Goal: Navigation & Orientation: Understand site structure

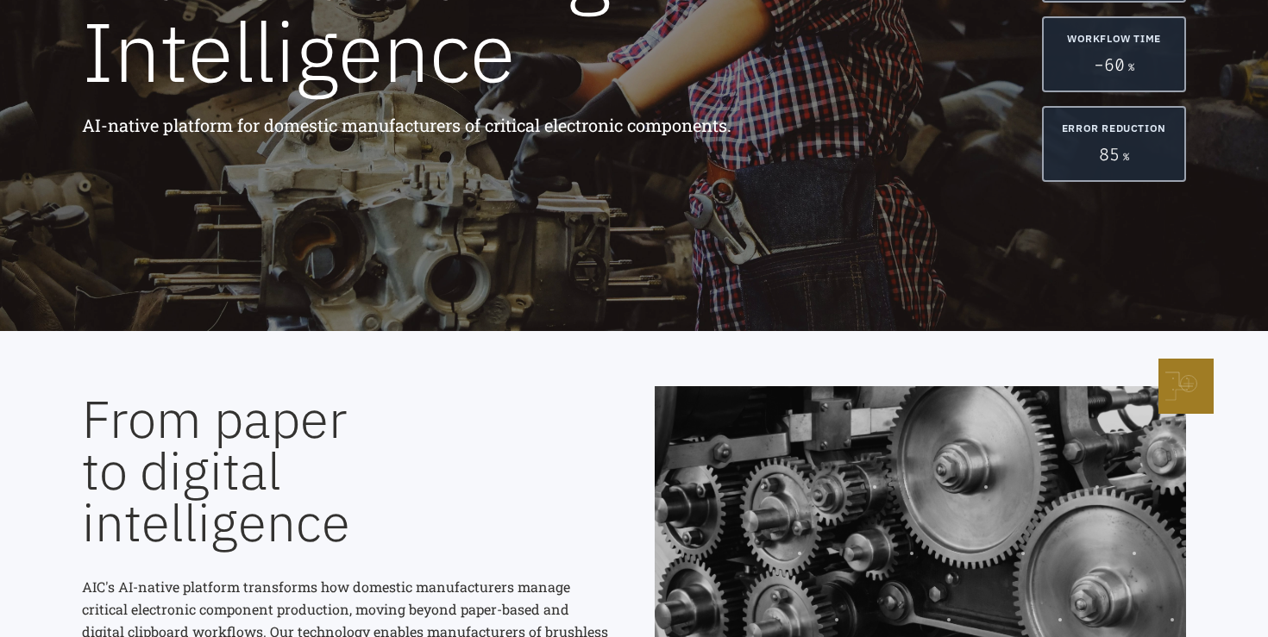
scroll to position [820, 0]
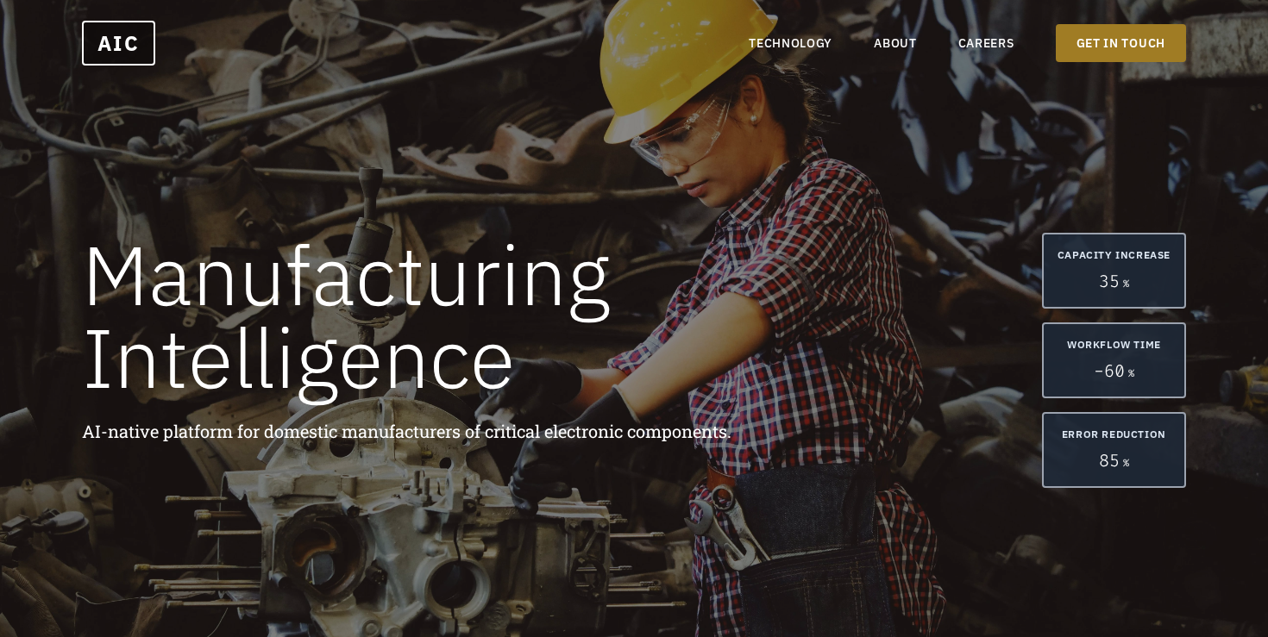
click at [784, 53] on nav "TECHNOLOGY ABOUT CAREERS GET IN TOUCH" at bounding box center [967, 43] width 437 height 38
click at [784, 39] on link "TECHNOLOGY" at bounding box center [791, 42] width 84 height 17
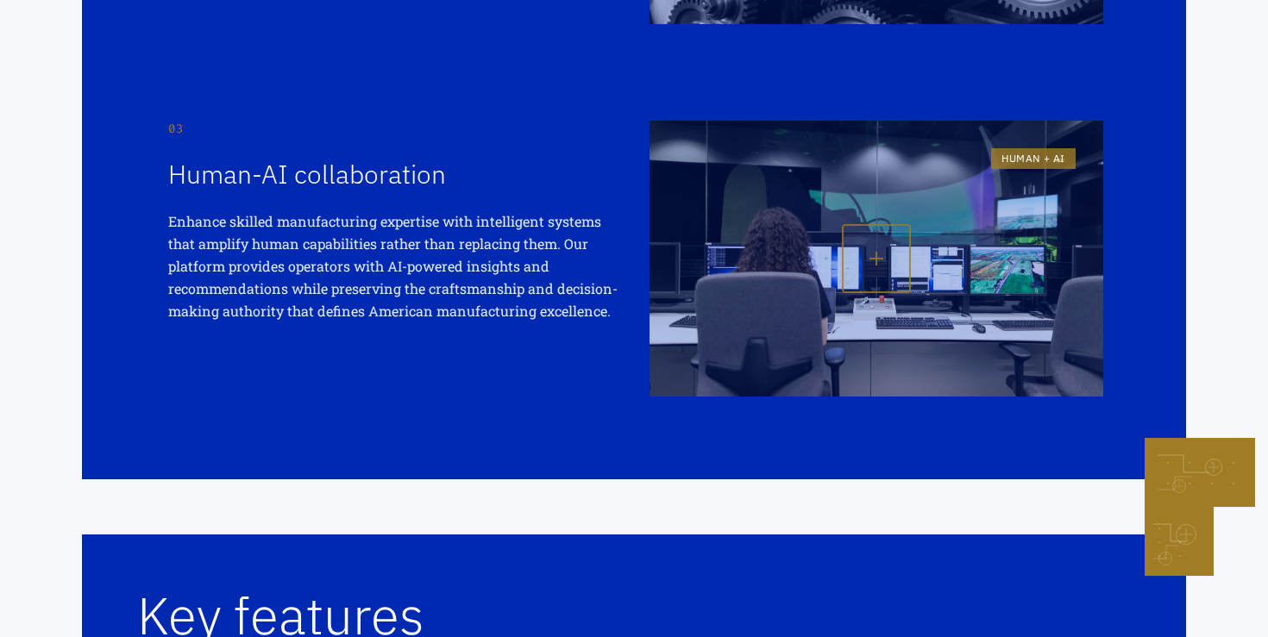
scroll to position [1054, 0]
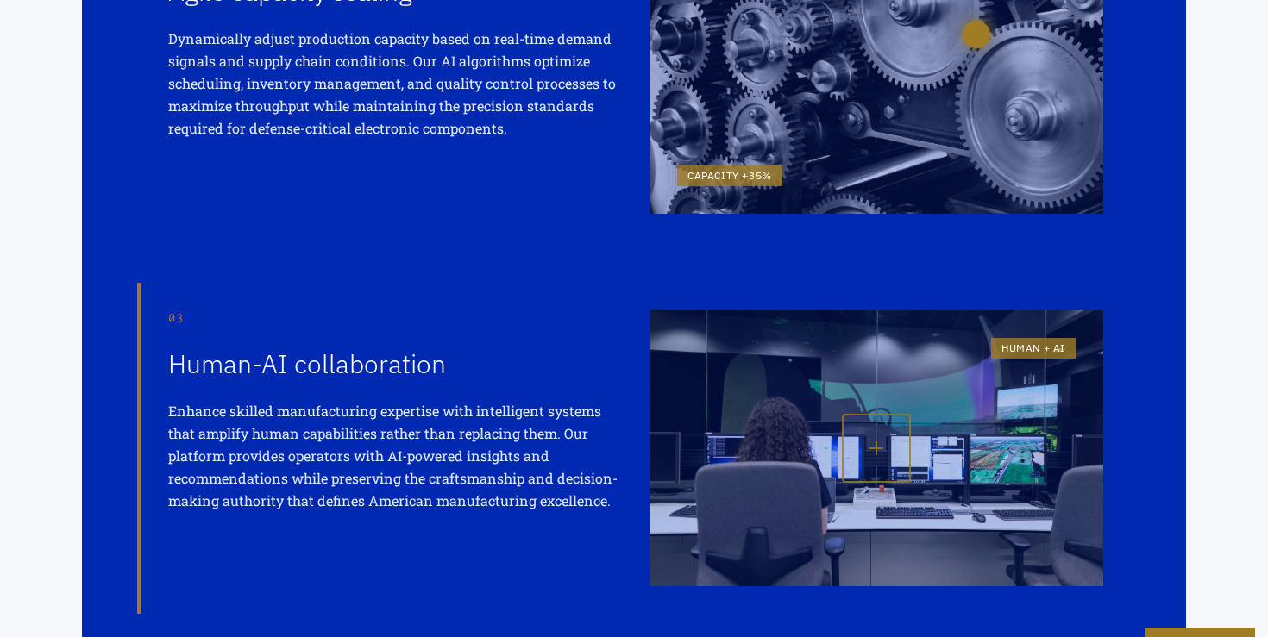
click at [898, 419] on div at bounding box center [876, 448] width 69 height 69
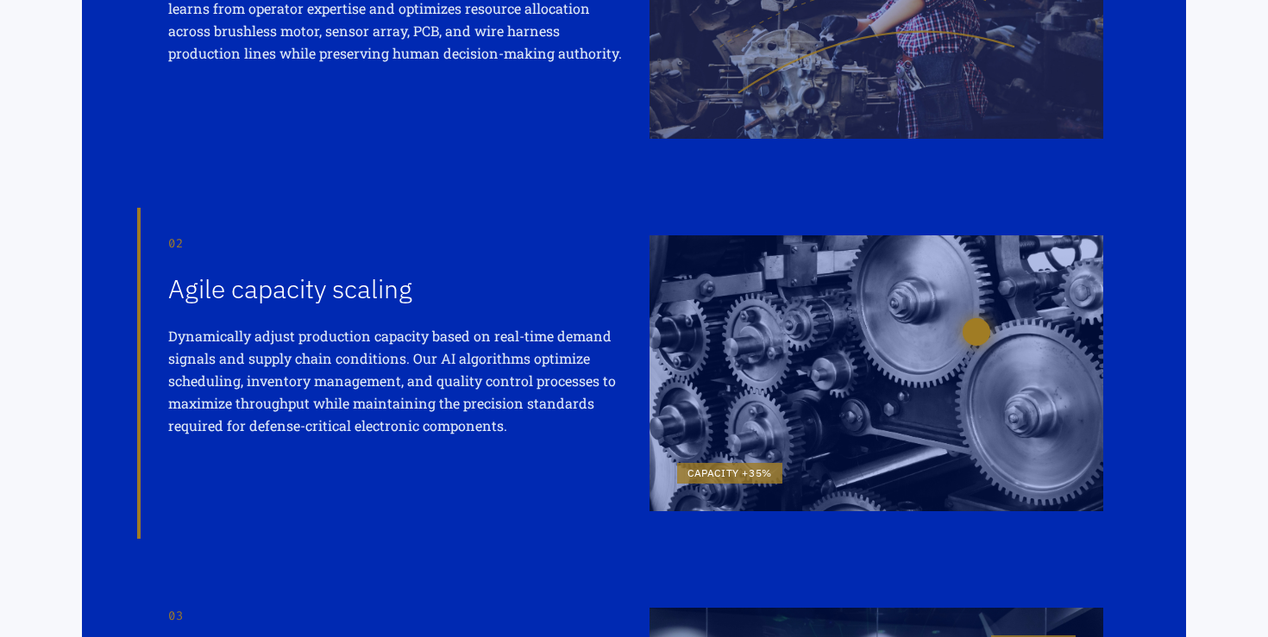
scroll to position [0, 0]
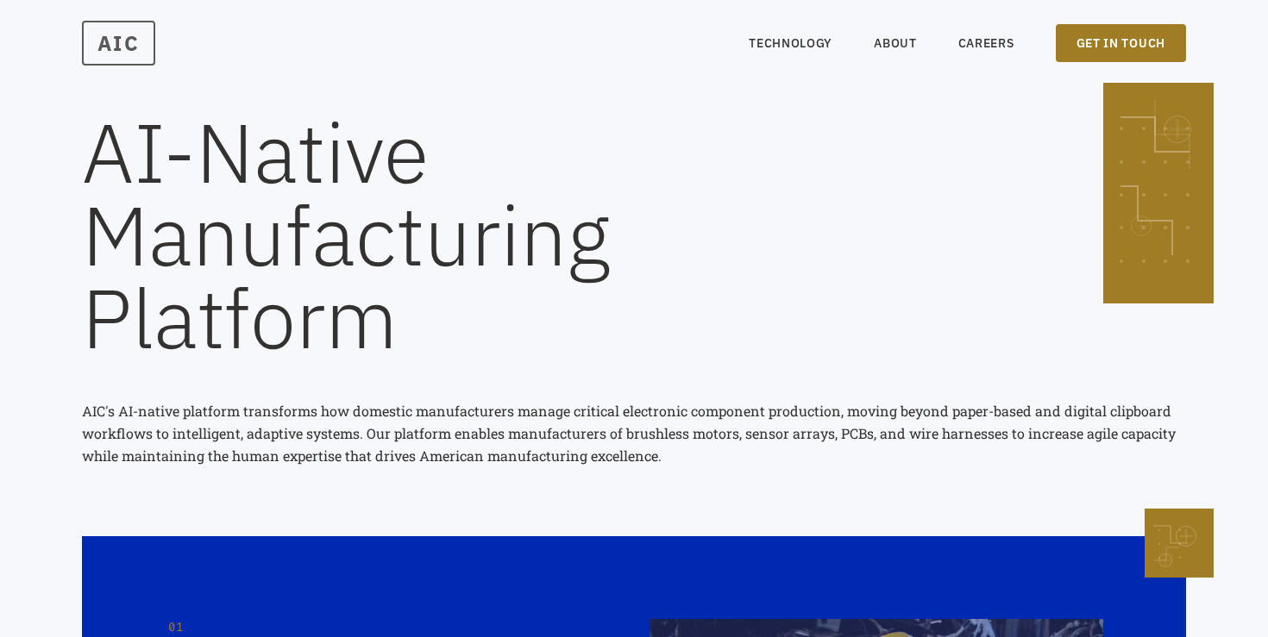
click at [133, 30] on span "AIC" at bounding box center [118, 43] width 73 height 45
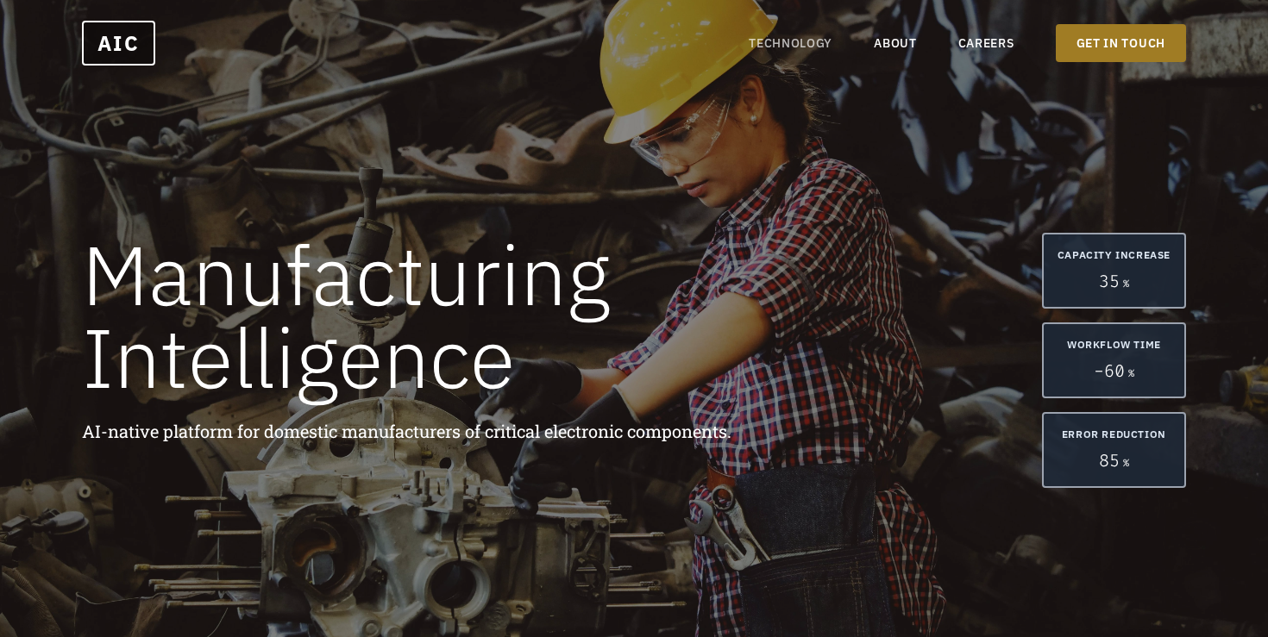
click at [815, 35] on link "TECHNOLOGY" at bounding box center [791, 42] width 84 height 17
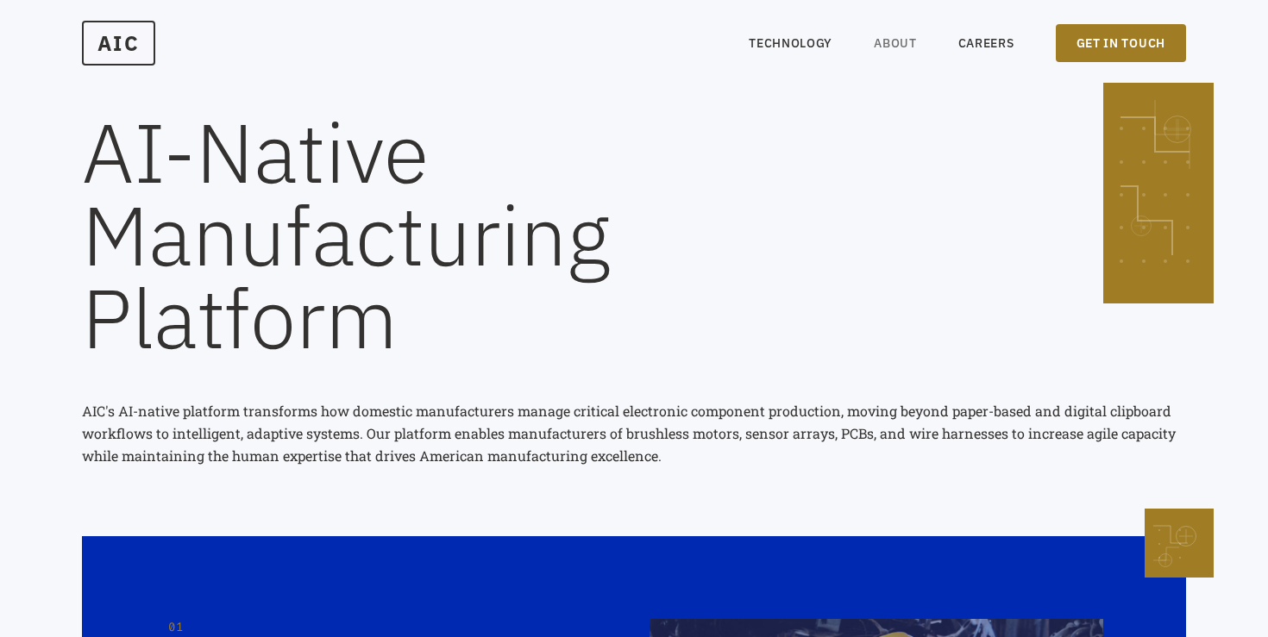
click at [903, 41] on link "ABOUT" at bounding box center [895, 42] width 43 height 17
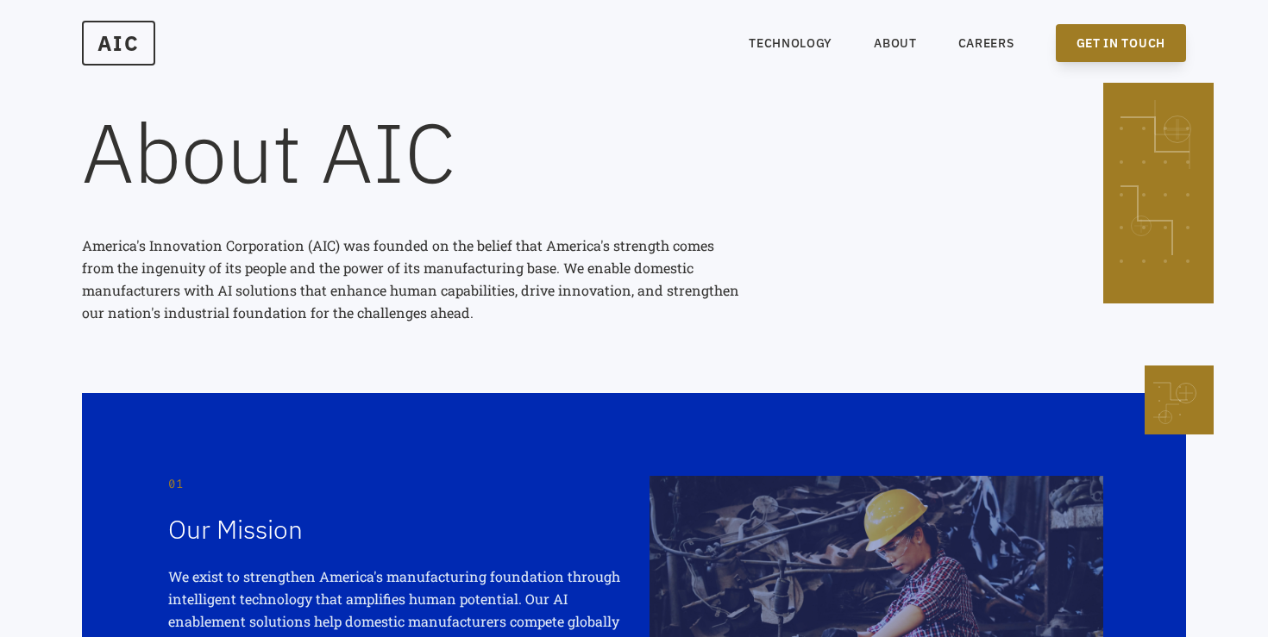
click at [1095, 34] on link "GET IN TOUCH" at bounding box center [1121, 43] width 130 height 38
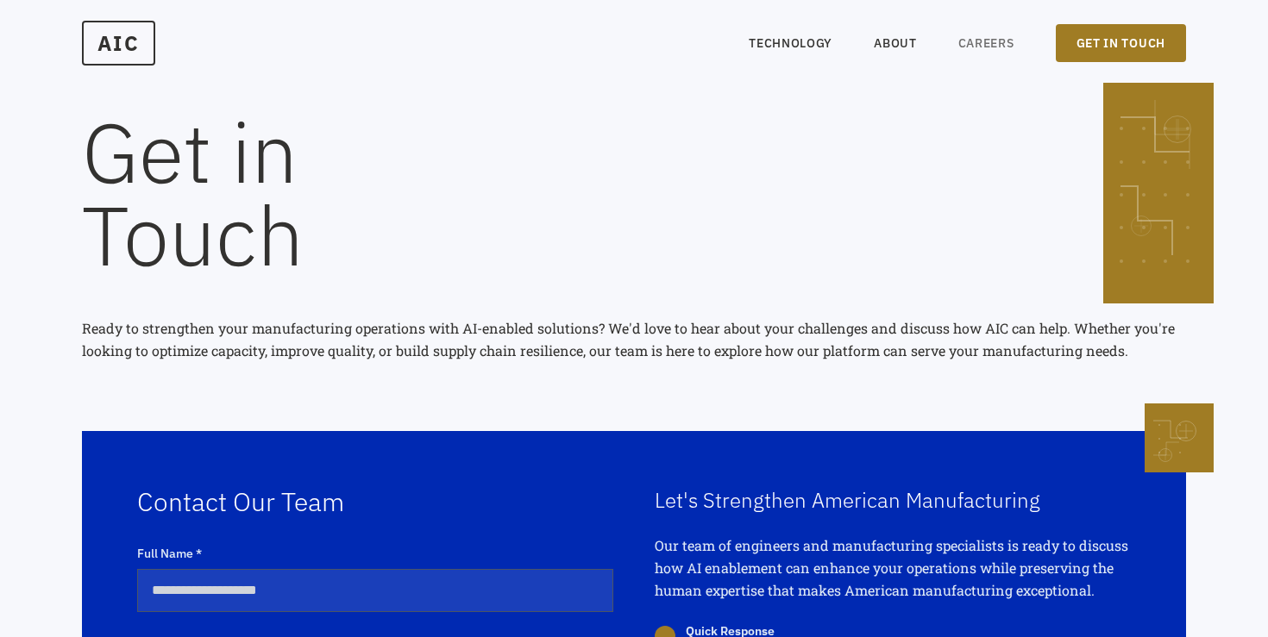
click at [989, 47] on link "CAREERS" at bounding box center [986, 42] width 56 height 17
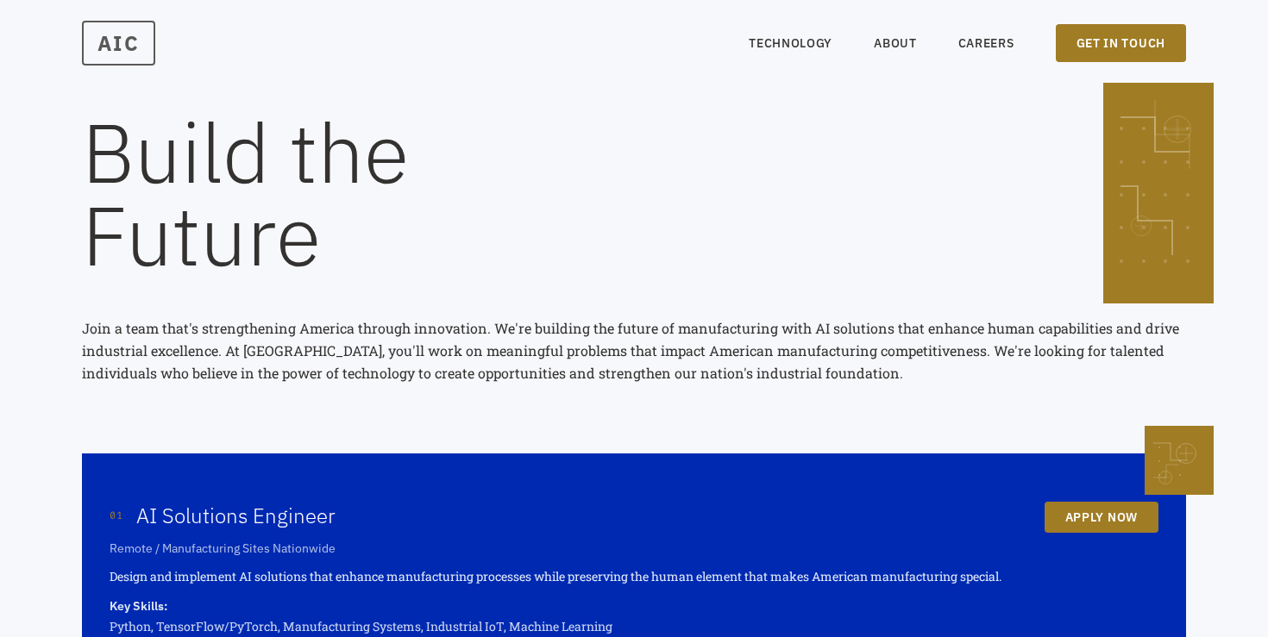
click at [94, 46] on span "AIC" at bounding box center [118, 43] width 73 height 45
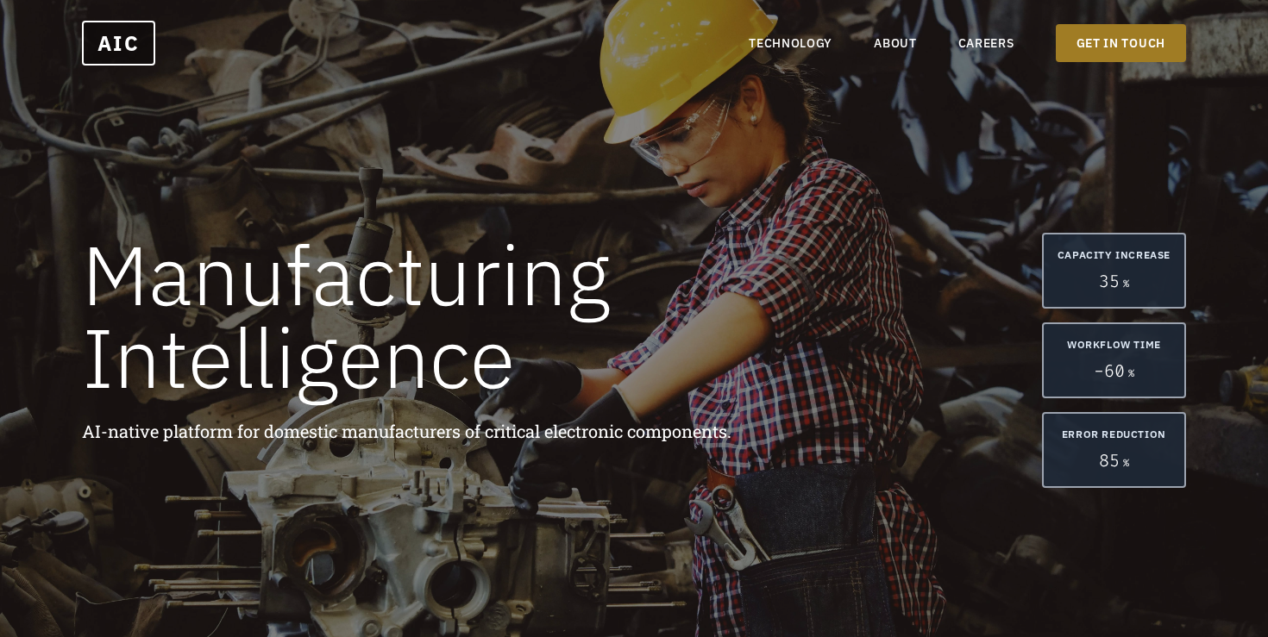
click at [824, 28] on nav "TECHNOLOGY ABOUT CAREERS GET IN TOUCH" at bounding box center [967, 43] width 437 height 38
click at [814, 173] on div "Manufacturing Intelligence AI-native platform for domestic manufacturers of cri…" at bounding box center [634, 318] width 1268 height 637
click at [913, 36] on link "ABOUT" at bounding box center [895, 42] width 43 height 17
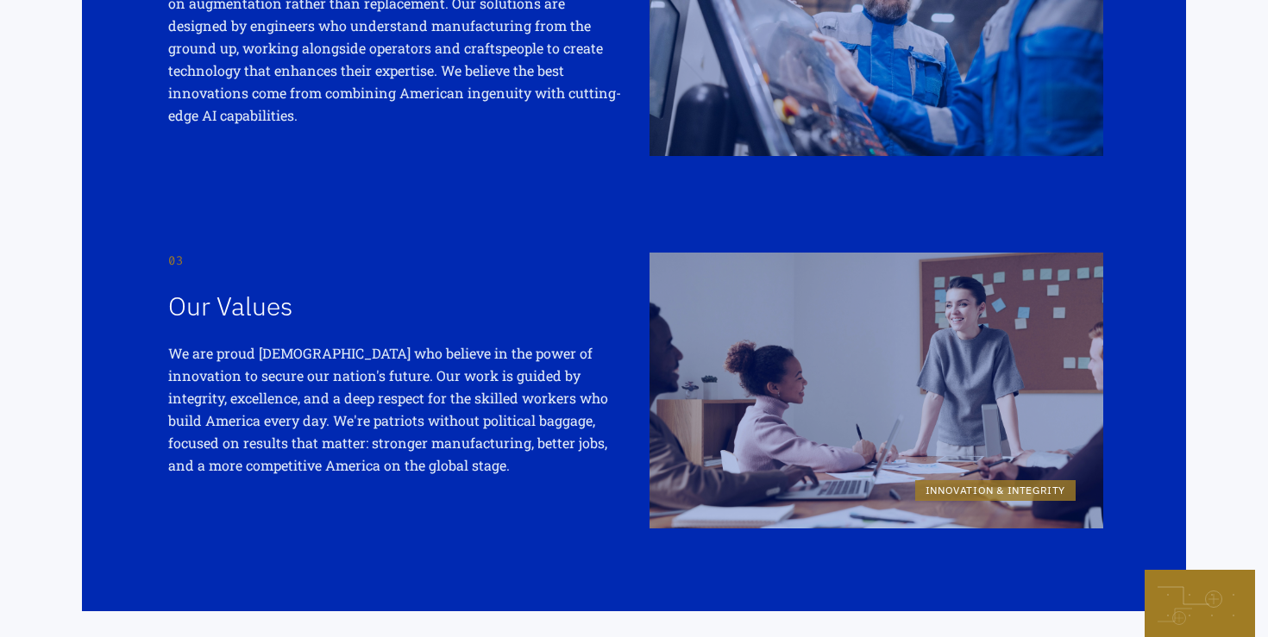
scroll to position [670, 0]
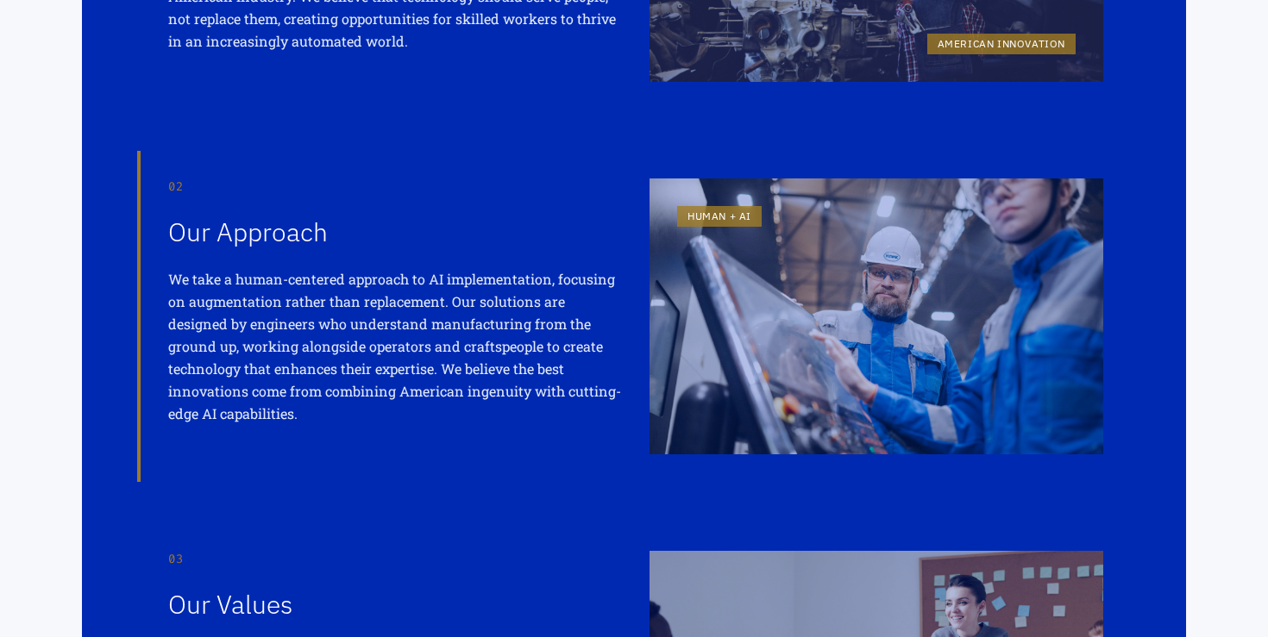
click at [834, 362] on div "HUMAN + AI" at bounding box center [876, 317] width 454 height 276
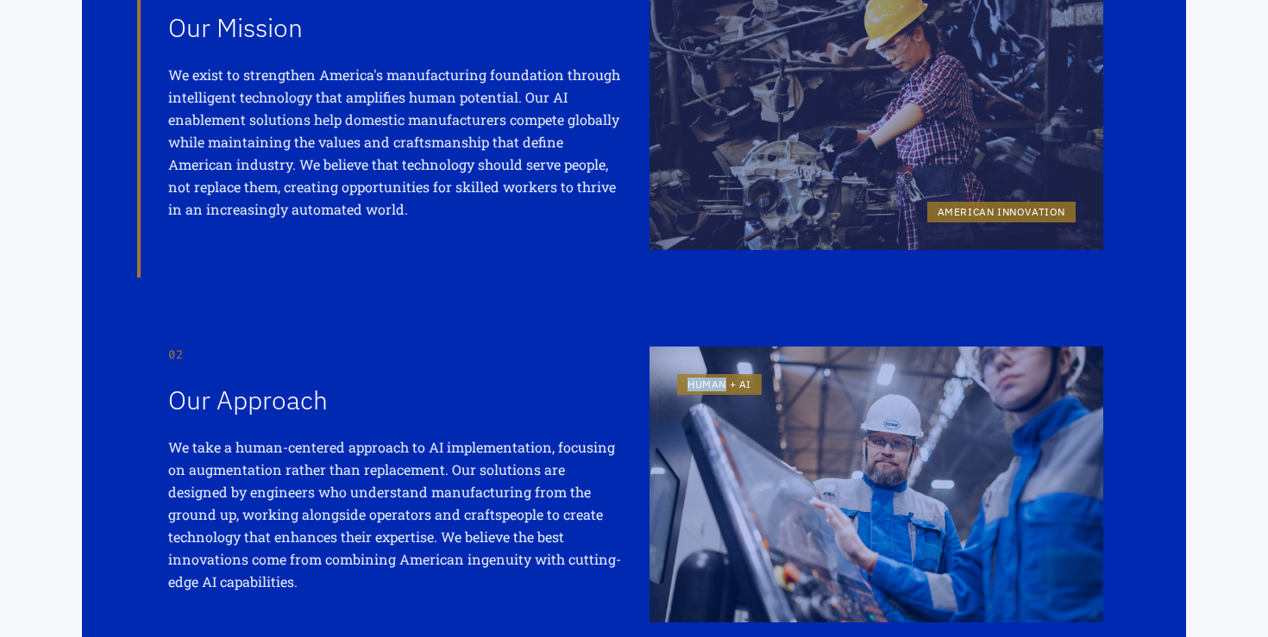
scroll to position [0, 0]
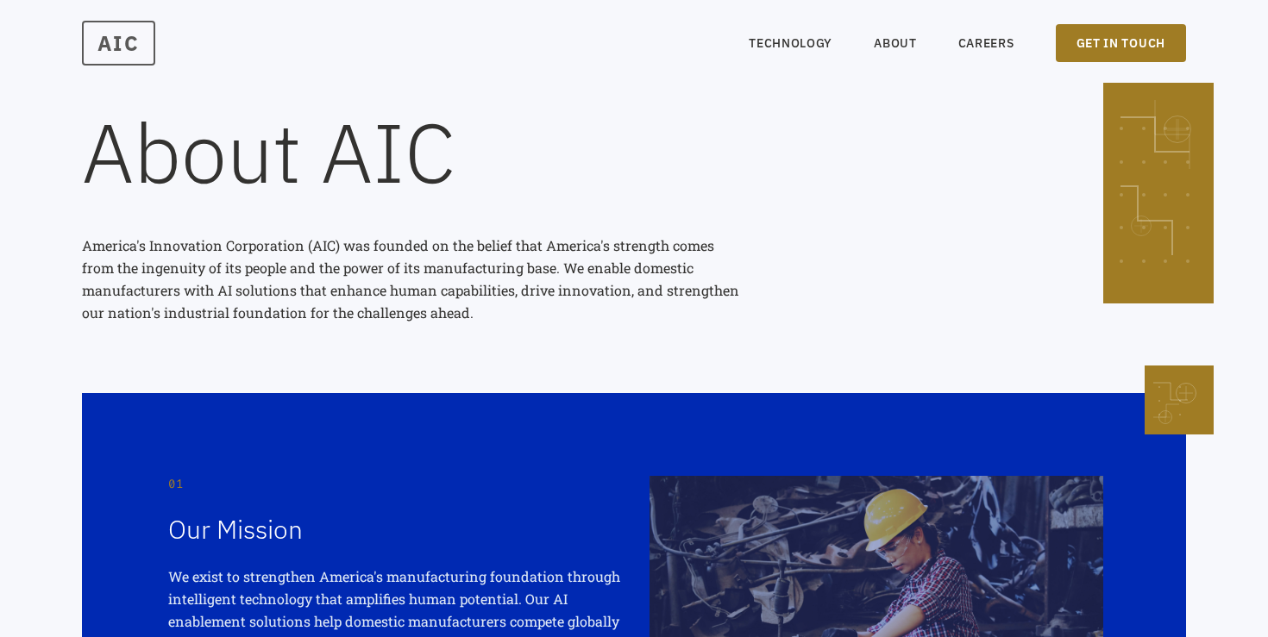
click at [114, 50] on span "AIC" at bounding box center [118, 43] width 73 height 45
